Goal: Find specific page/section: Find specific page/section

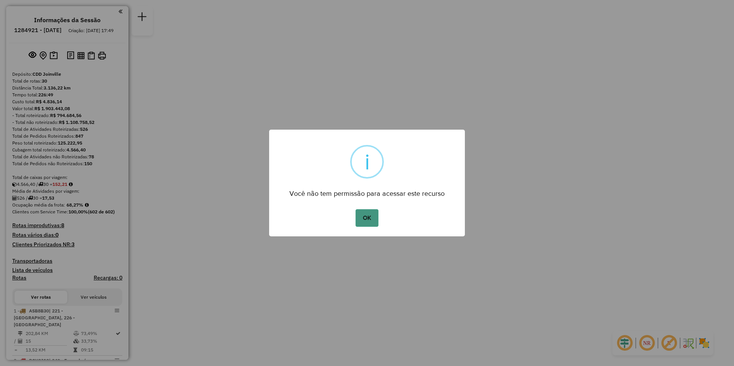
click at [376, 221] on button "OK" at bounding box center [366, 218] width 23 height 18
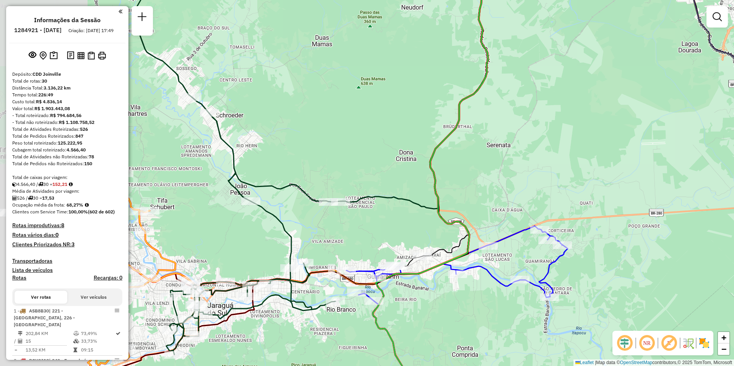
drag, startPoint x: 252, startPoint y: 115, endPoint x: 375, endPoint y: 131, distance: 123.7
click at [375, 131] on div "Janela de atendimento Grade de atendimento Capacidade Transportadoras Veículos …" at bounding box center [367, 183] width 734 height 366
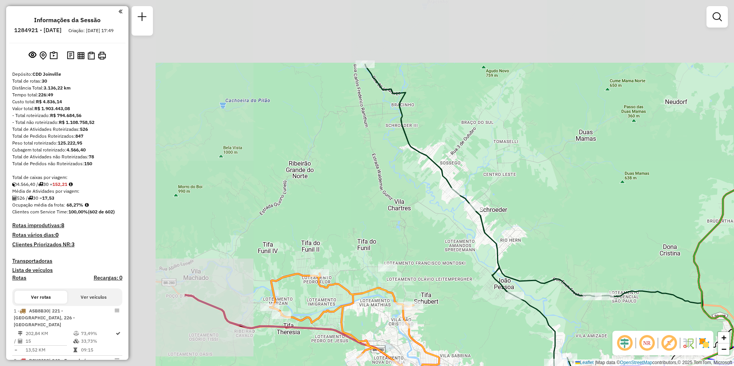
drag, startPoint x: 329, startPoint y: 154, endPoint x: 548, endPoint y: 237, distance: 233.8
click at [548, 237] on div "Janela de atendimento Grade de atendimento Capacidade Transportadoras Veículos …" at bounding box center [367, 183] width 734 height 366
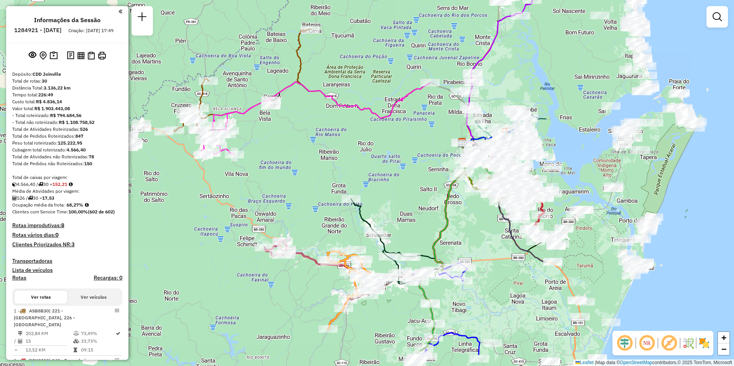
drag, startPoint x: 601, startPoint y: 178, endPoint x: 366, endPoint y: 134, distance: 238.7
click at [366, 134] on div "Janela de atendimento Grade de atendimento Capacidade Transportadoras Veículos …" at bounding box center [367, 183] width 734 height 366
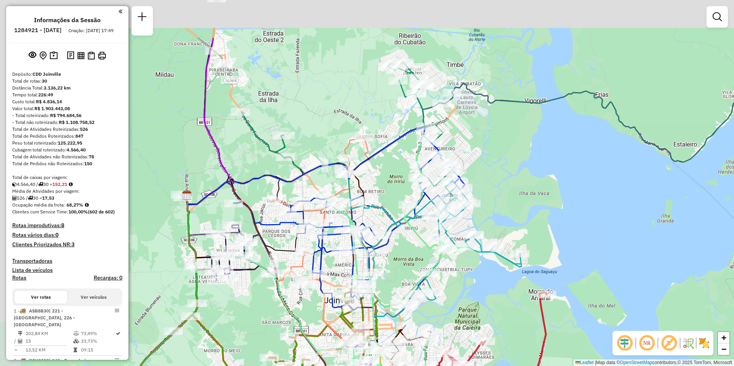
drag, startPoint x: 359, startPoint y: 42, endPoint x: 384, endPoint y: 117, distance: 78.9
click at [384, 117] on div "Janela de atendimento Grade de atendimento Capacidade Transportadoras Veículos …" at bounding box center [367, 183] width 734 height 366
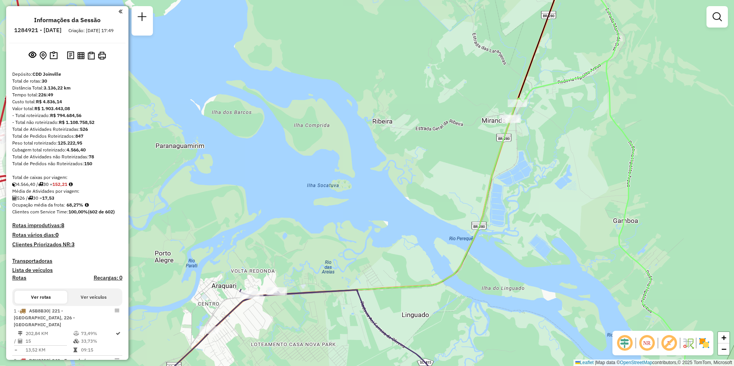
click at [81, 78] on div "Depósito: CDD Joinville" at bounding box center [67, 74] width 110 height 7
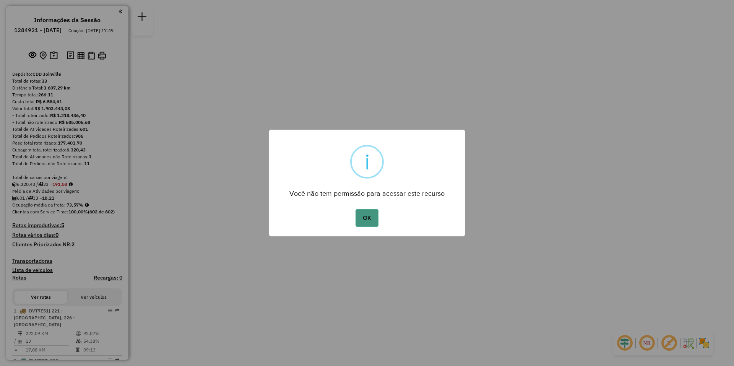
click at [365, 214] on button "OK" at bounding box center [366, 218] width 23 height 18
